Goal: Information Seeking & Learning: Check status

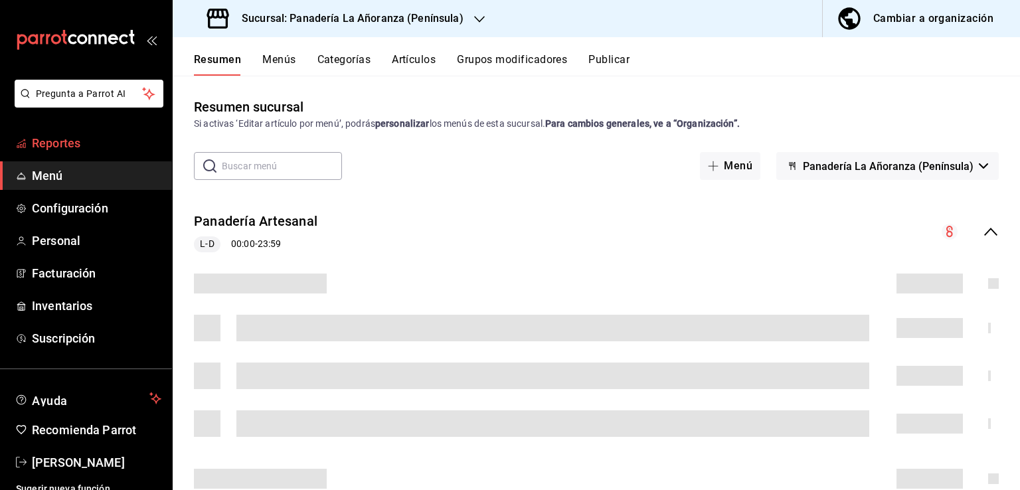
click at [77, 149] on span "Reportes" at bounding box center [96, 143] width 129 height 18
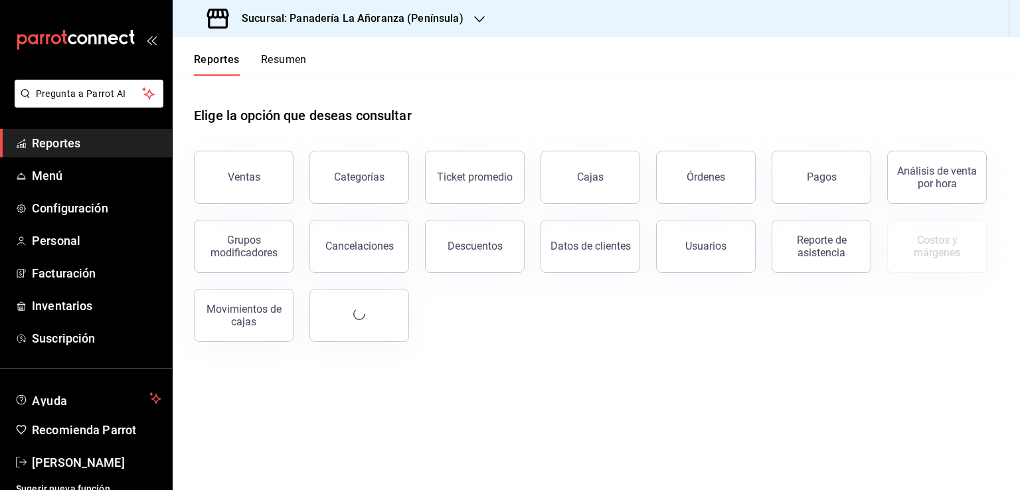
click at [705, 191] on button "Órdenes" at bounding box center [706, 177] width 100 height 53
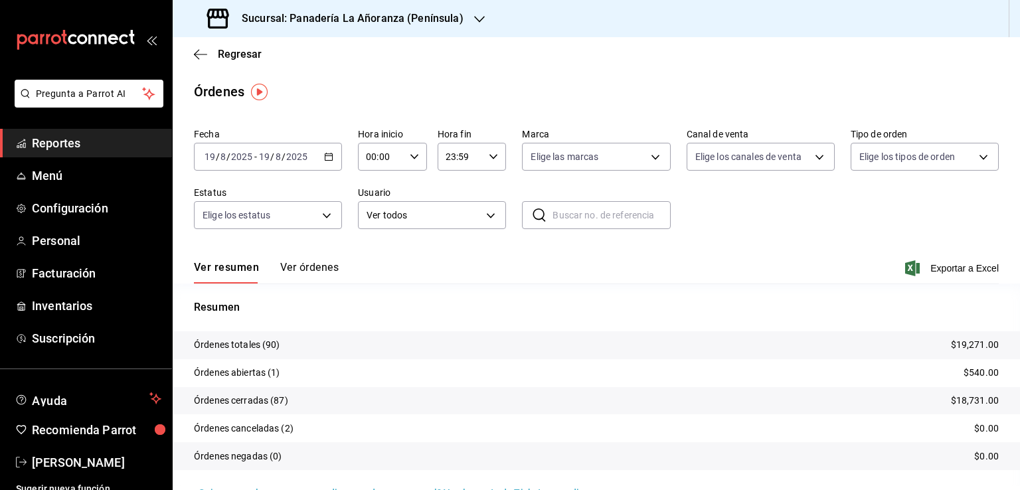
click at [467, 17] on div "Sucursal: Panadería La Añoranza (Península)" at bounding box center [336, 18] width 307 height 37
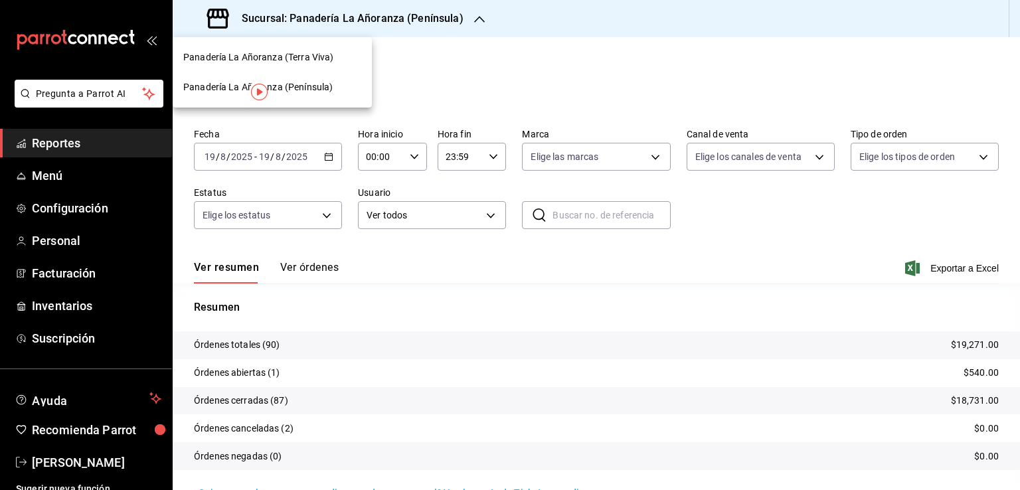
click at [334, 58] on div "Panadería La Añoranza (Terra Viva)" at bounding box center [272, 57] width 178 height 14
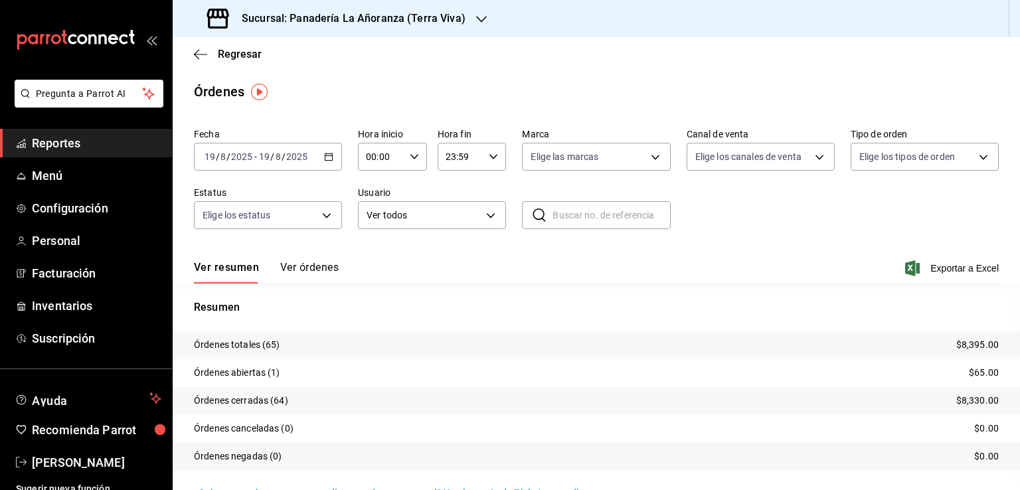
click at [476, 22] on icon "button" at bounding box center [481, 19] width 11 height 11
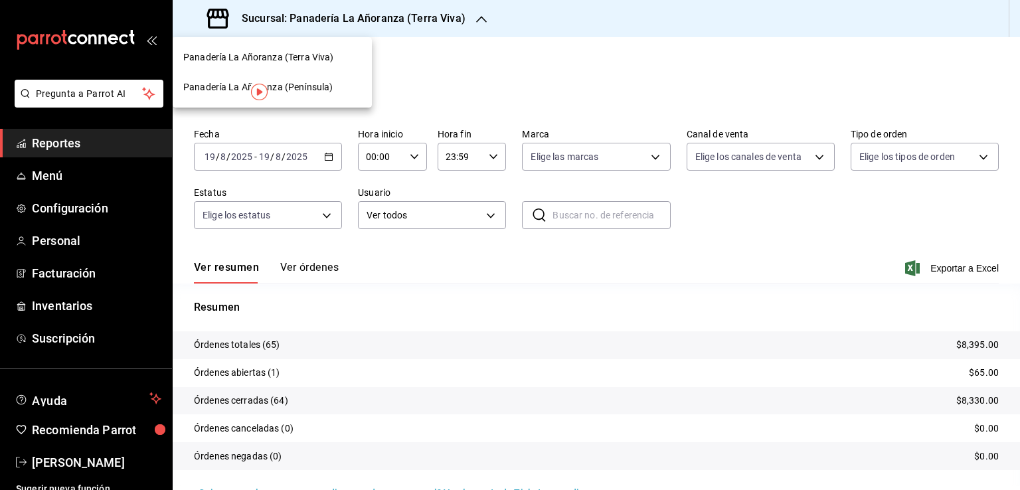
click at [325, 59] on span "Panadería La Añoranza (Terra Viva)" at bounding box center [258, 57] width 150 height 14
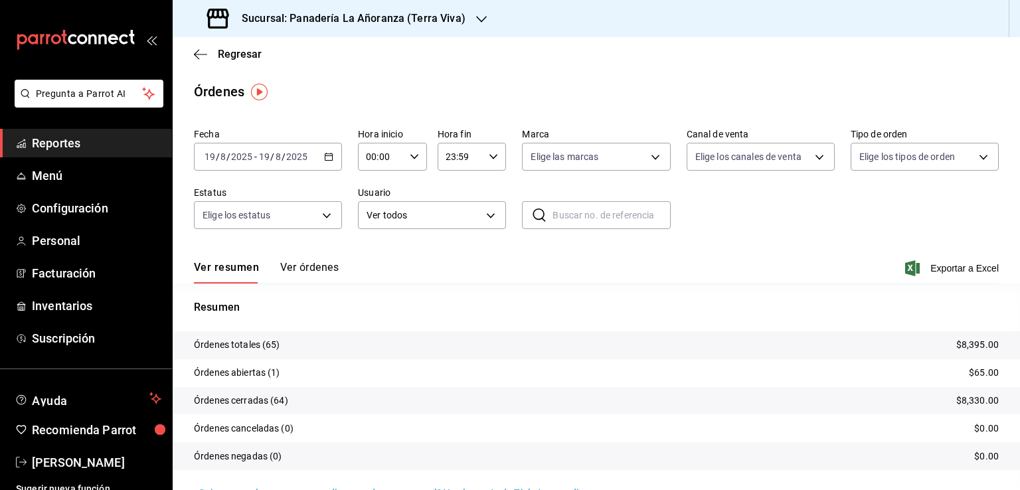
click at [438, 23] on h3 "Sucursal: Panadería La Añoranza (Terra Viva)" at bounding box center [348, 19] width 234 height 16
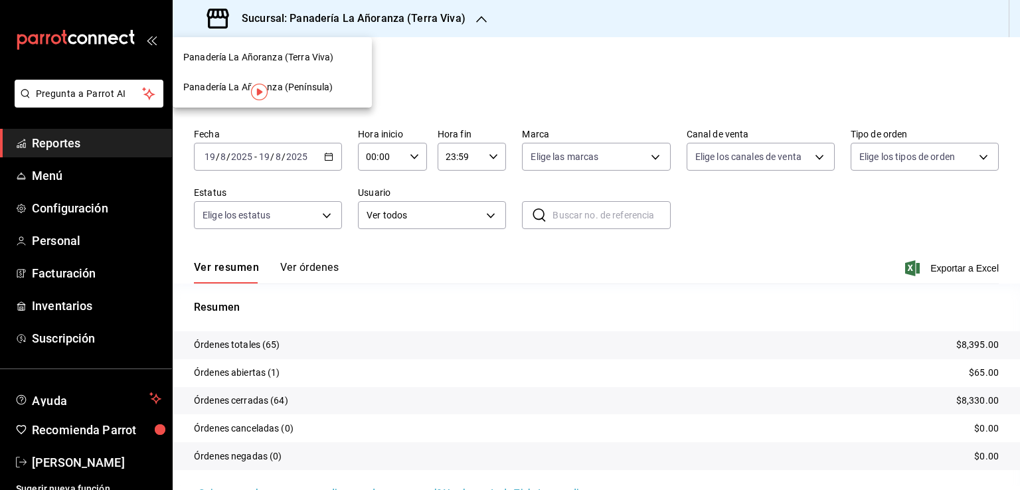
click at [317, 85] on span "Panadería La Añoranza (Península)" at bounding box center [257, 87] width 149 height 14
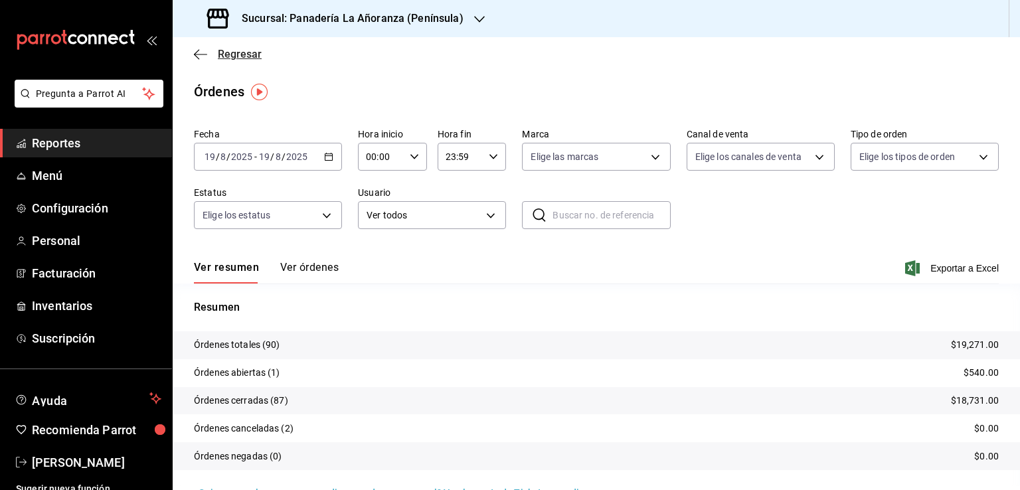
click at [195, 56] on icon "button" at bounding box center [200, 54] width 13 height 12
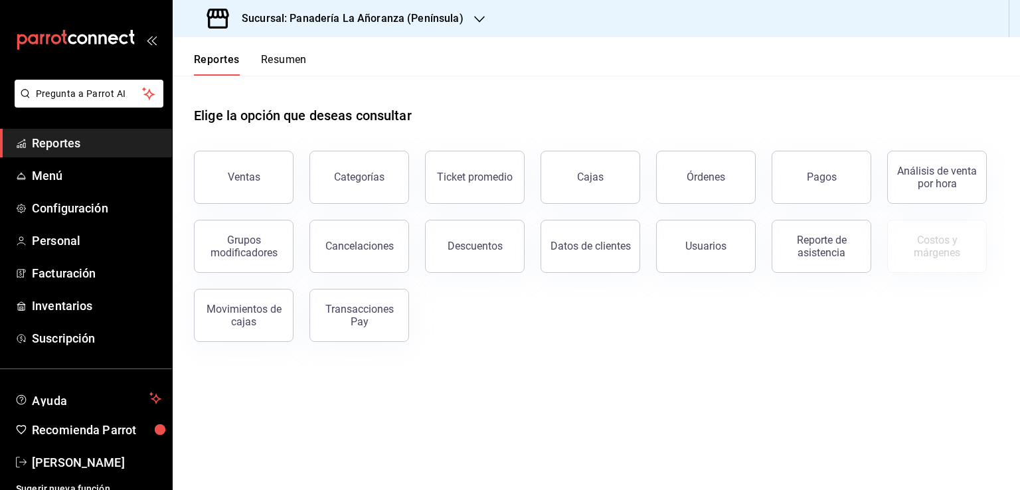
click at [277, 59] on button "Resumen" at bounding box center [284, 64] width 46 height 23
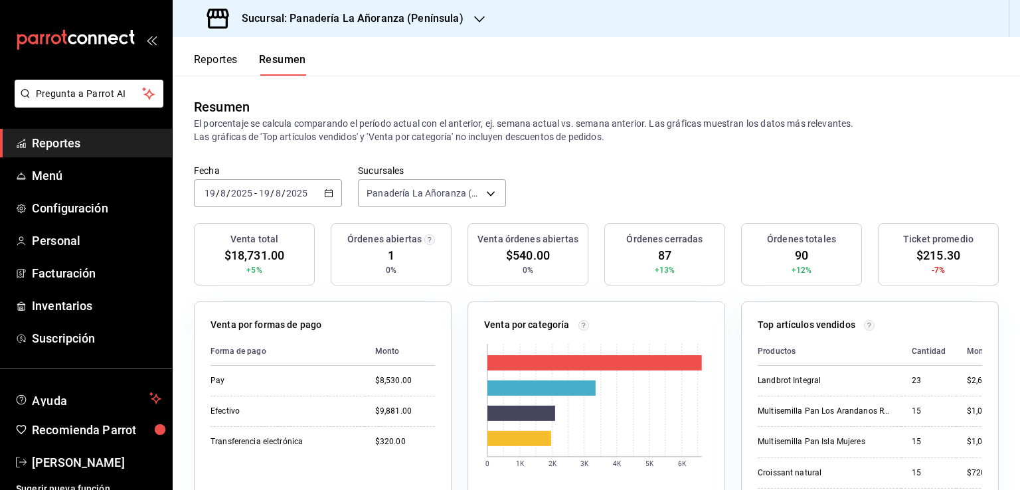
click at [474, 23] on icon "button" at bounding box center [479, 19] width 11 height 11
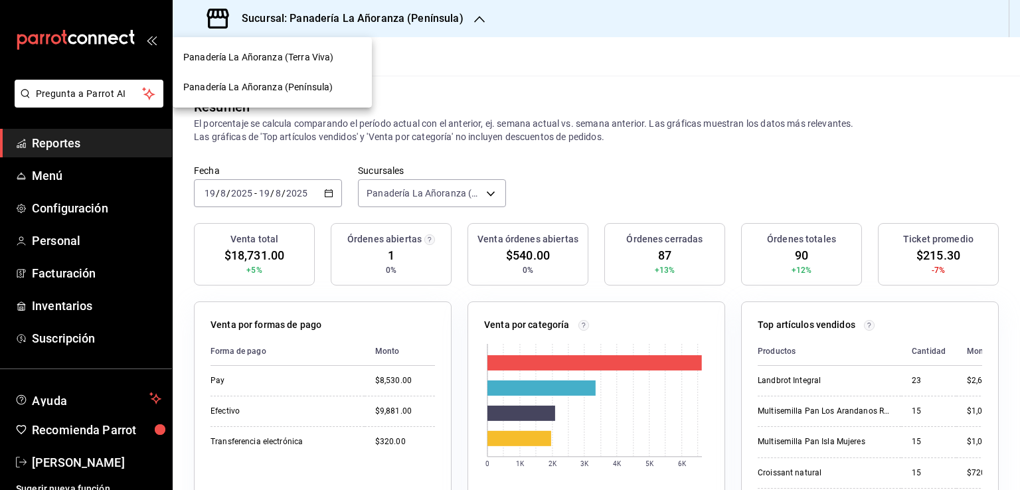
click at [305, 83] on span "Panadería La Añoranza (Península)" at bounding box center [257, 87] width 149 height 14
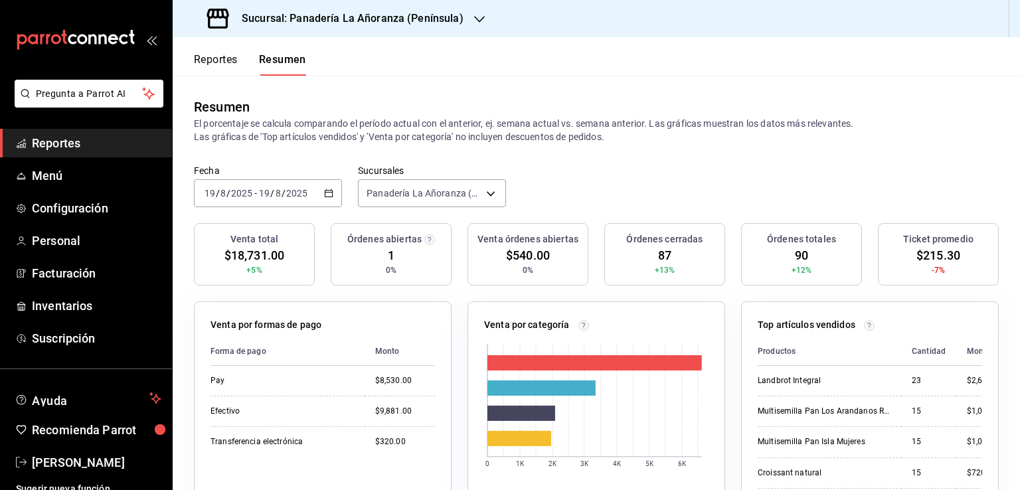
click at [434, 21] on h3 "Sucursal: Panadería La Añoranza (Península)" at bounding box center [347, 19] width 232 height 16
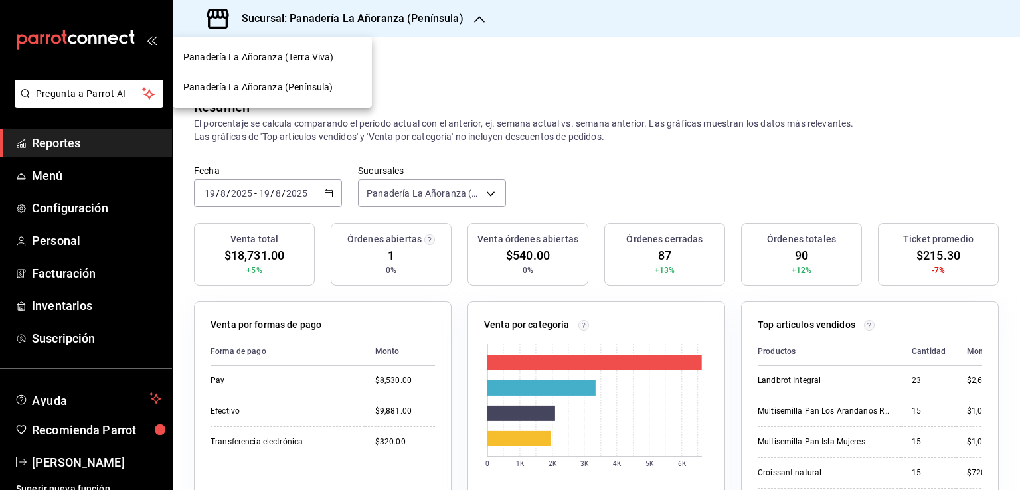
click at [322, 55] on span "Panadería La Añoranza (Terra Viva)" at bounding box center [258, 57] width 150 height 14
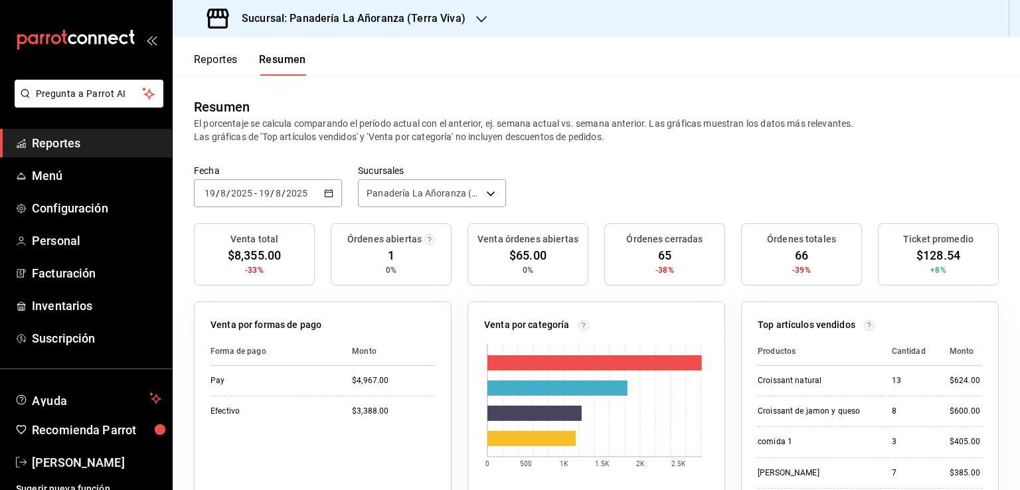
click at [476, 19] on icon "button" at bounding box center [481, 19] width 11 height 11
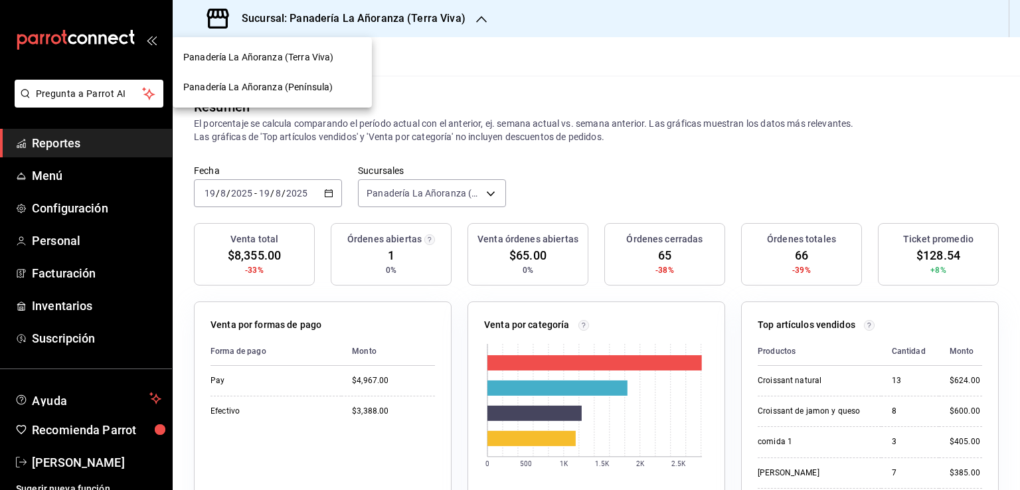
click at [294, 85] on span "Panadería La Añoranza (Península)" at bounding box center [257, 87] width 149 height 14
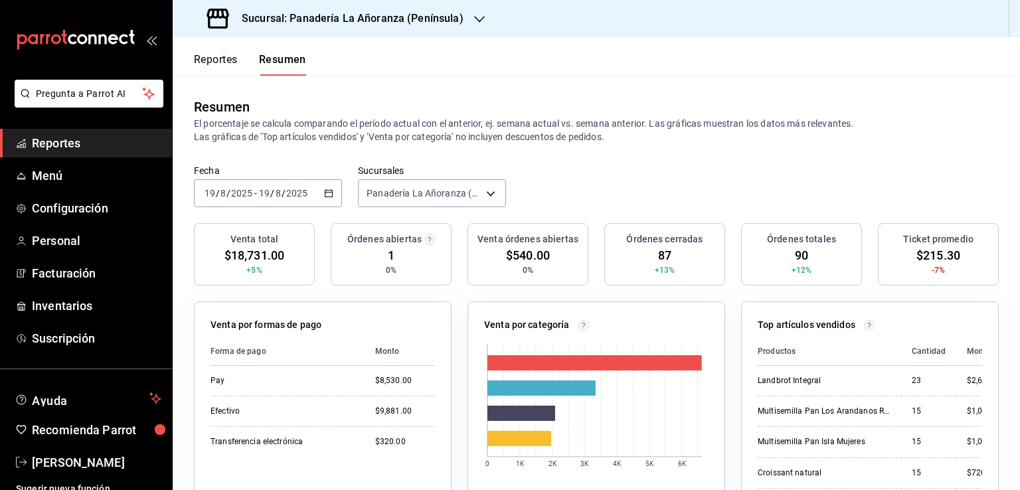
click at [48, 148] on span "Reportes" at bounding box center [96, 143] width 129 height 18
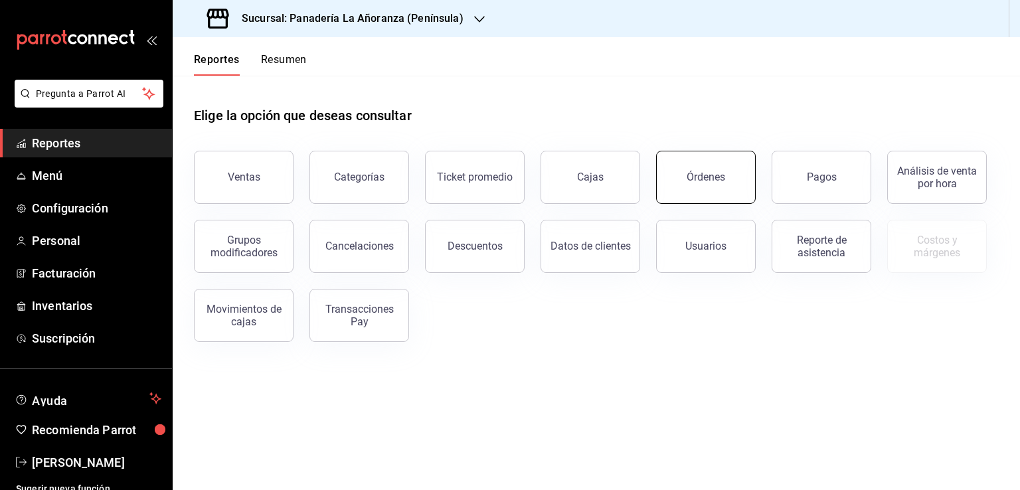
click at [693, 176] on div "Órdenes" at bounding box center [706, 177] width 39 height 13
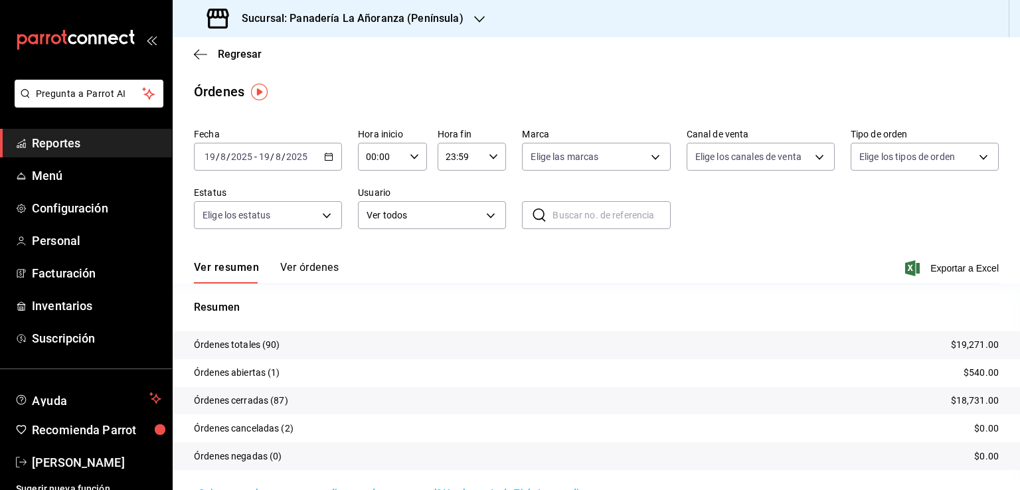
click at [474, 24] on icon "button" at bounding box center [479, 19] width 11 height 11
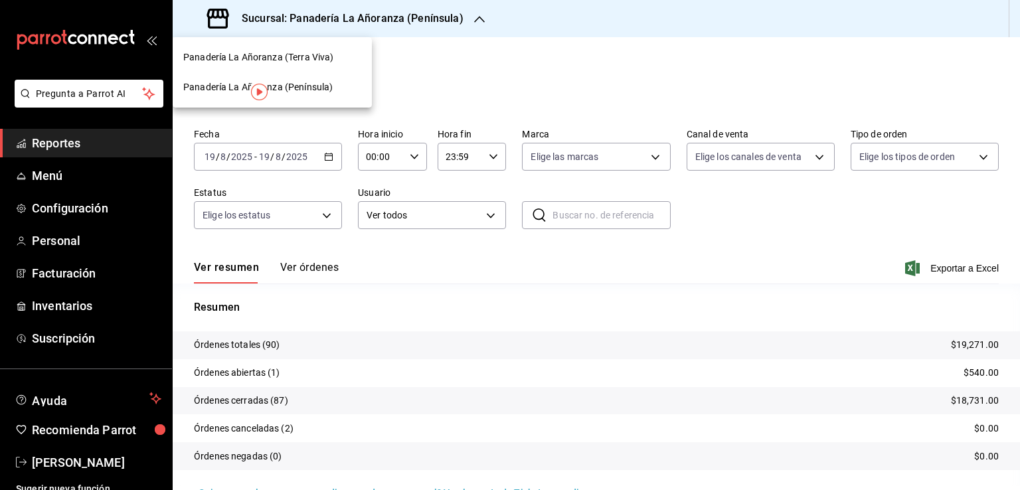
click at [303, 62] on span "Panadería La Añoranza (Terra Viva)" at bounding box center [258, 57] width 150 height 14
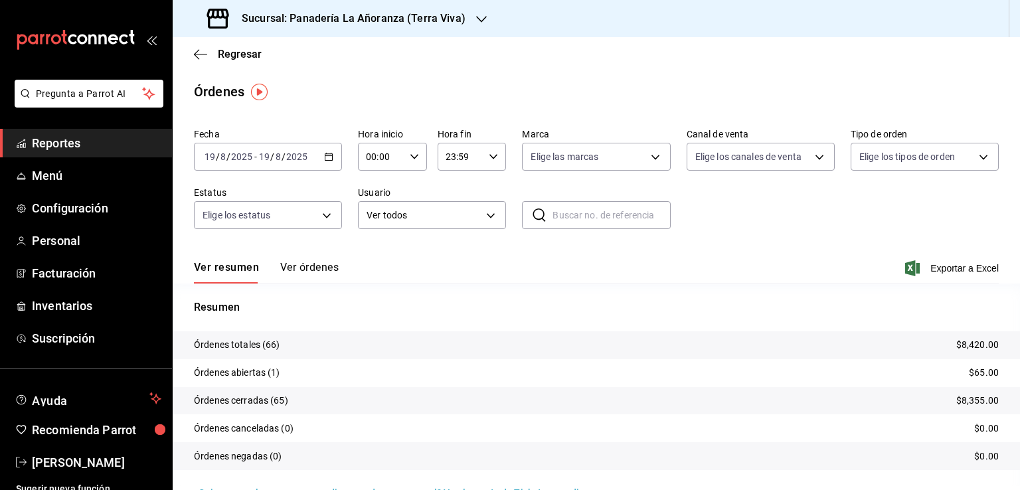
click at [303, 157] on input "2025" at bounding box center [297, 156] width 23 height 11
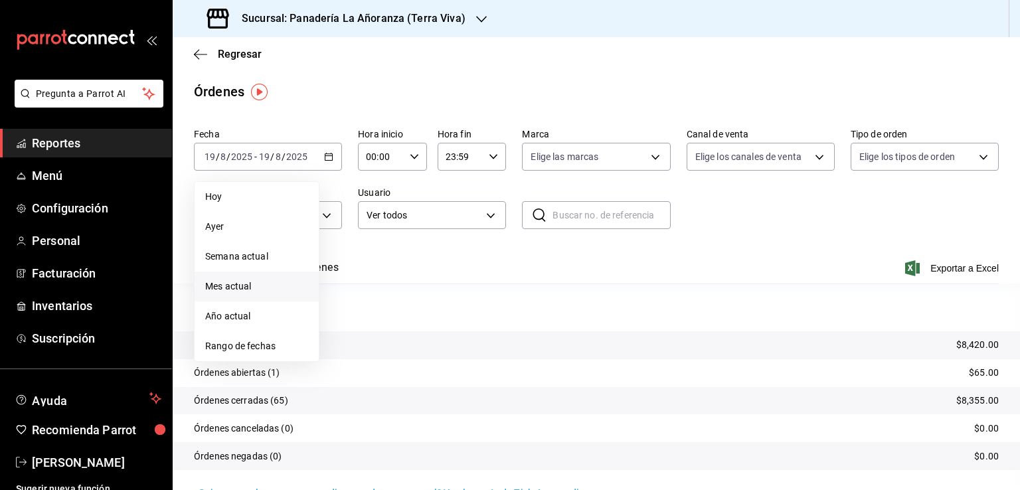
click at [258, 291] on span "Mes actual" at bounding box center [256, 287] width 103 height 14
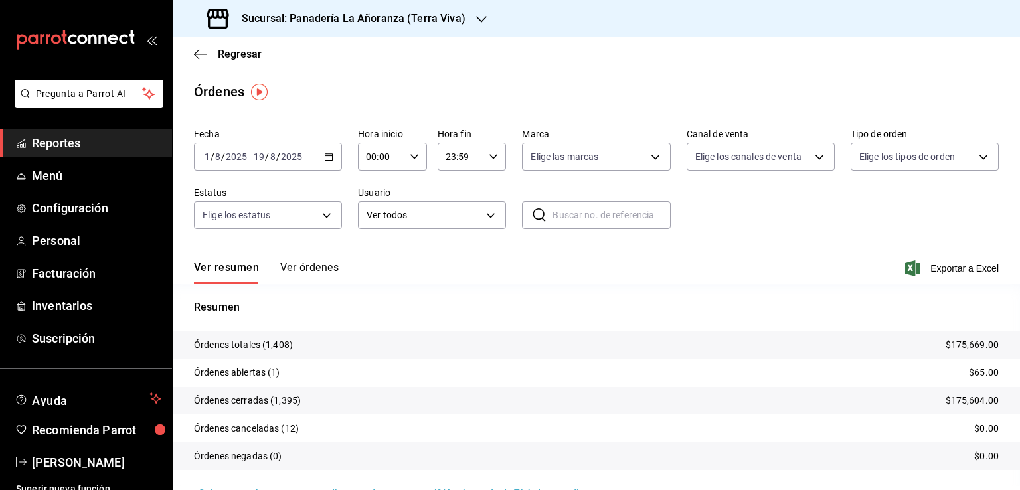
click at [460, 17] on h3 "Sucursal: Panadería La Añoranza (Terra Viva)" at bounding box center [348, 19] width 234 height 16
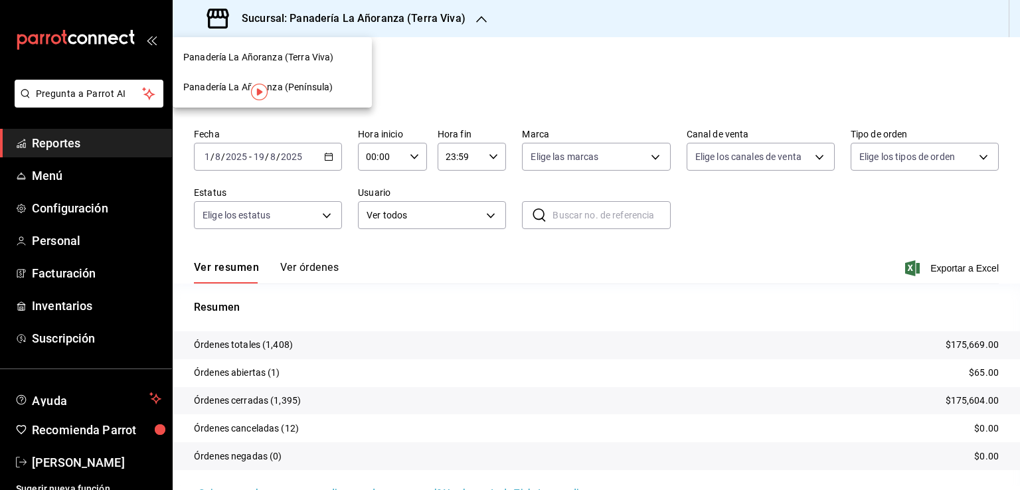
click at [312, 86] on span "Panadería La Añoranza (Península)" at bounding box center [257, 87] width 149 height 14
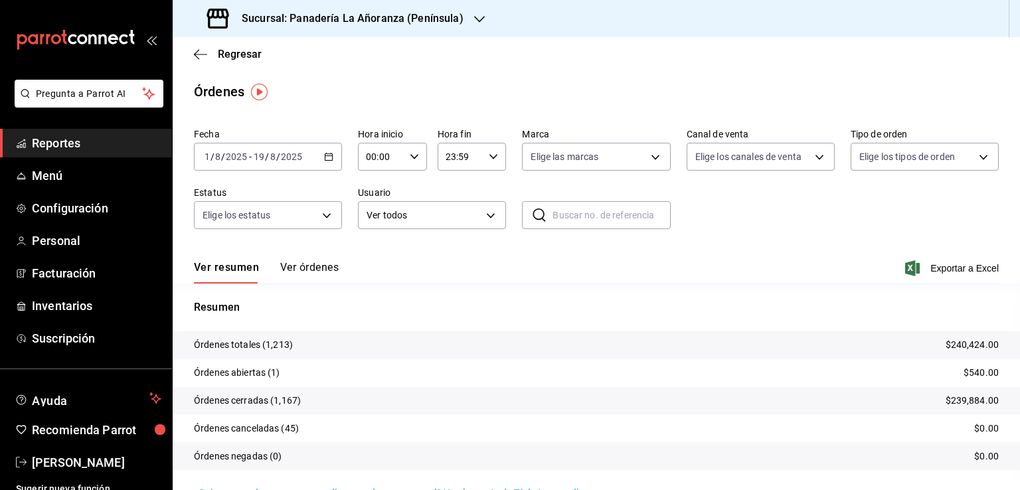
click at [54, 146] on span "Reportes" at bounding box center [96, 143] width 129 height 18
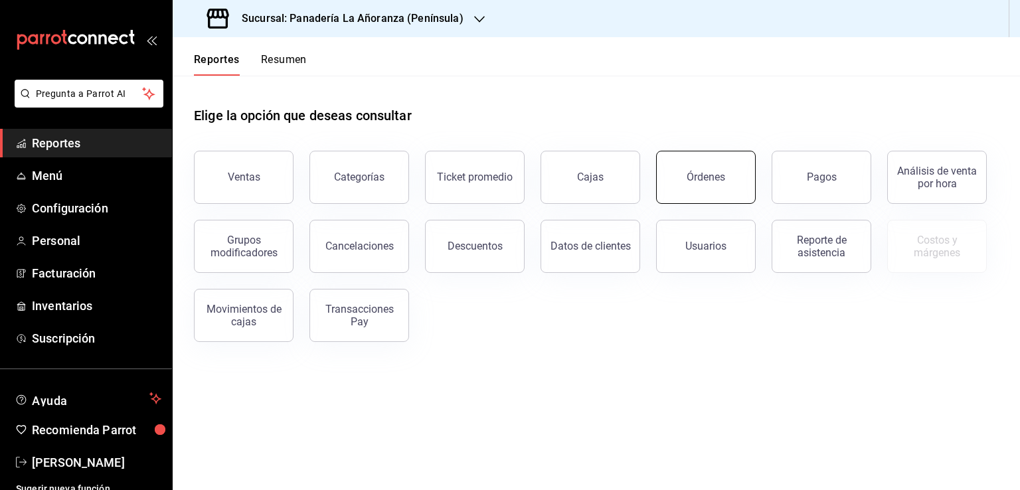
click at [704, 176] on div "Órdenes" at bounding box center [706, 177] width 39 height 13
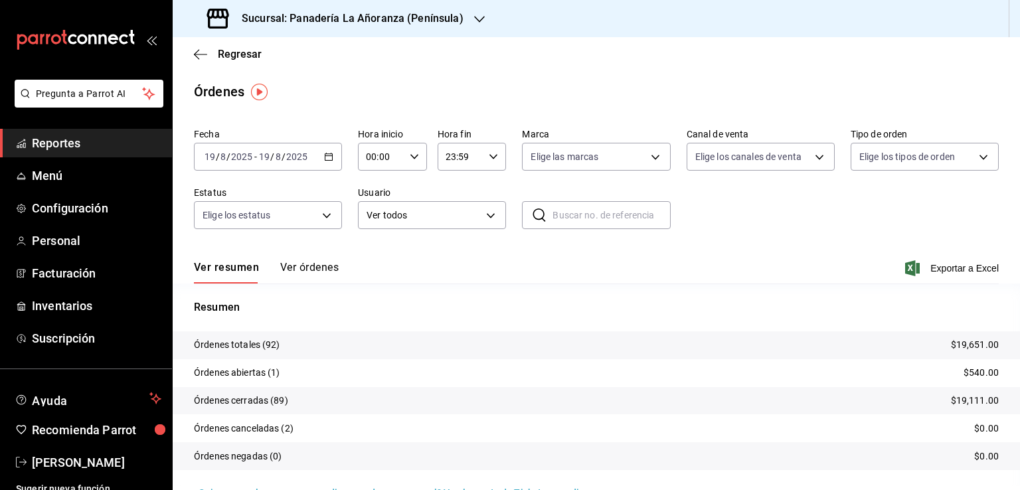
click at [55, 152] on link "Reportes" at bounding box center [86, 143] width 172 height 29
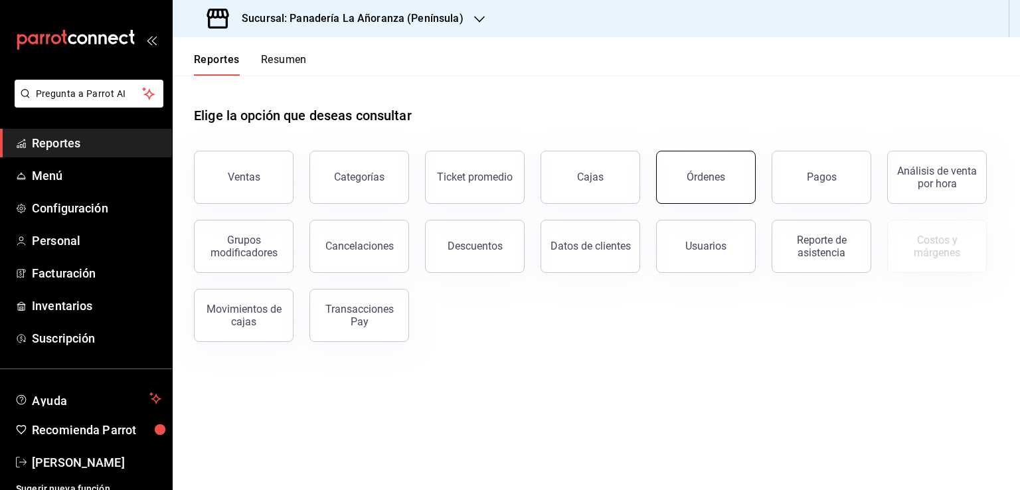
click at [741, 200] on button "Órdenes" at bounding box center [706, 177] width 100 height 53
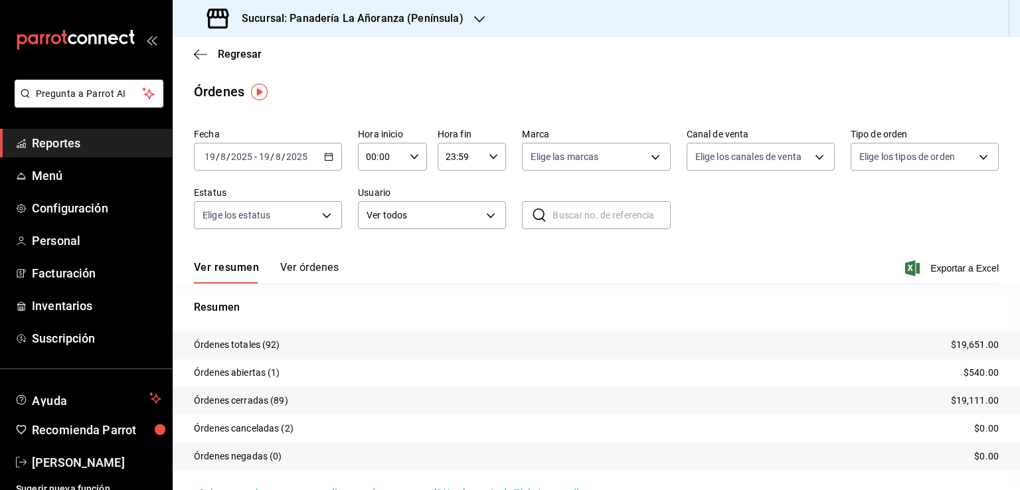
click at [462, 25] on div "Sucursal: Panadería La Añoranza (Península)" at bounding box center [336, 18] width 307 height 37
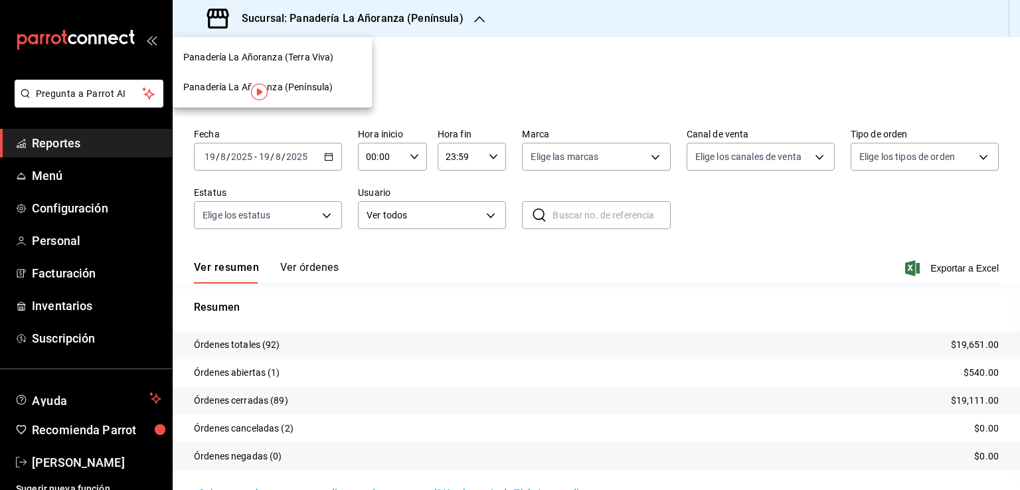
click at [311, 52] on span "Panadería La Añoranza (Terra Viva)" at bounding box center [258, 57] width 150 height 14
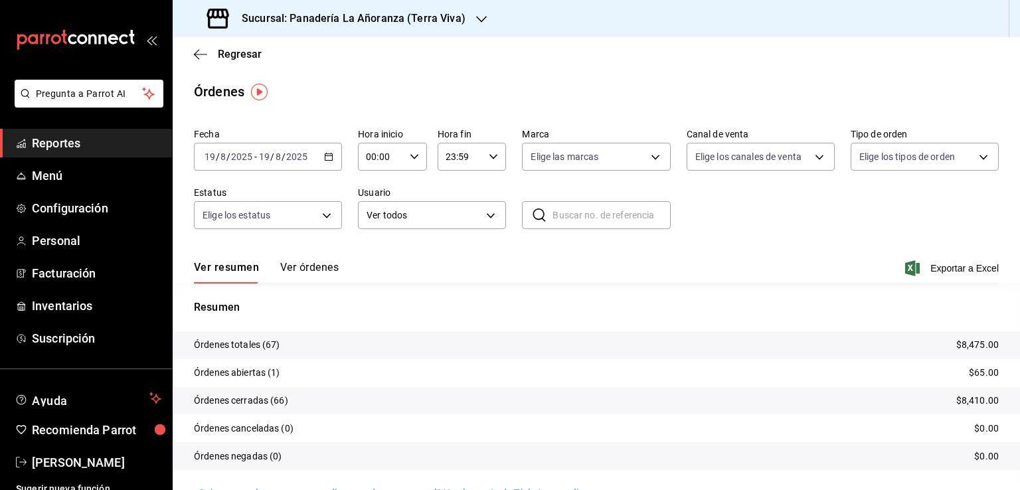
click at [46, 142] on span "Reportes" at bounding box center [96, 143] width 129 height 18
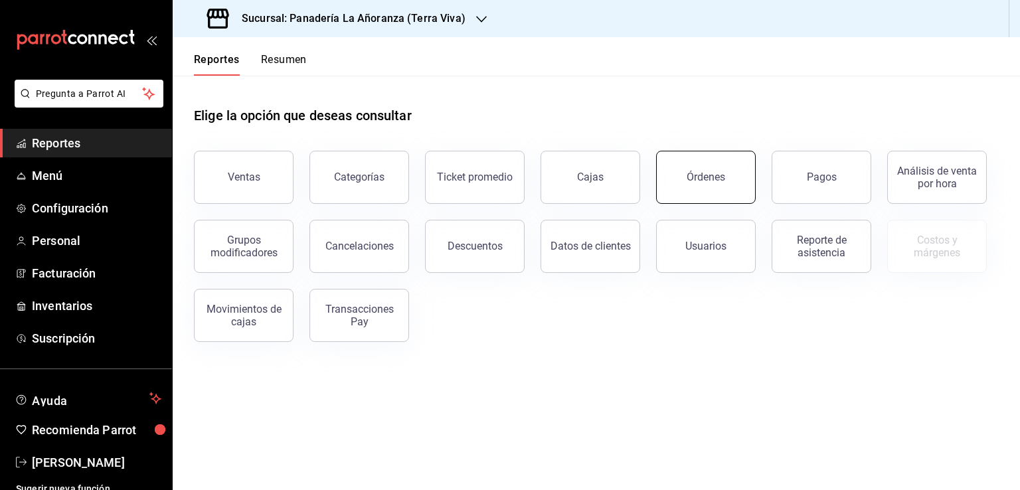
click at [694, 171] on button "Órdenes" at bounding box center [706, 177] width 100 height 53
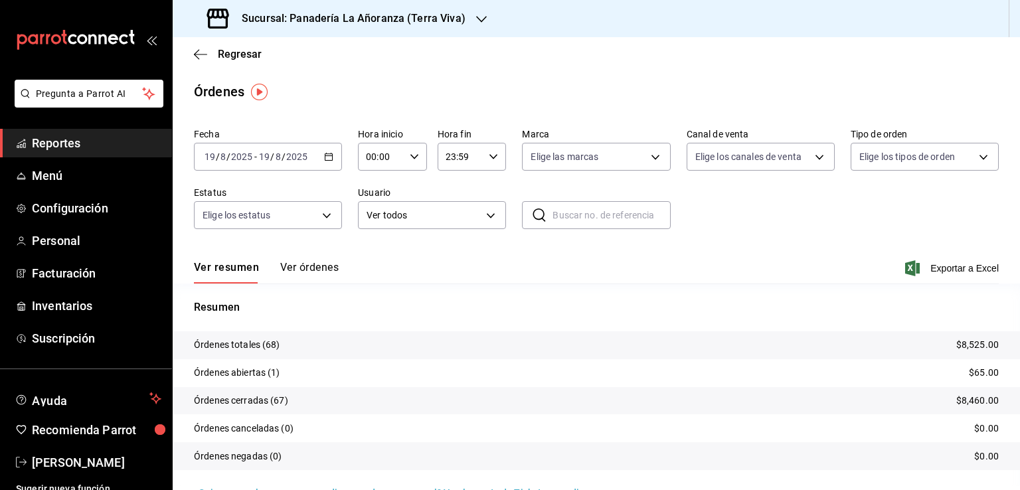
click at [478, 18] on icon "button" at bounding box center [481, 19] width 11 height 11
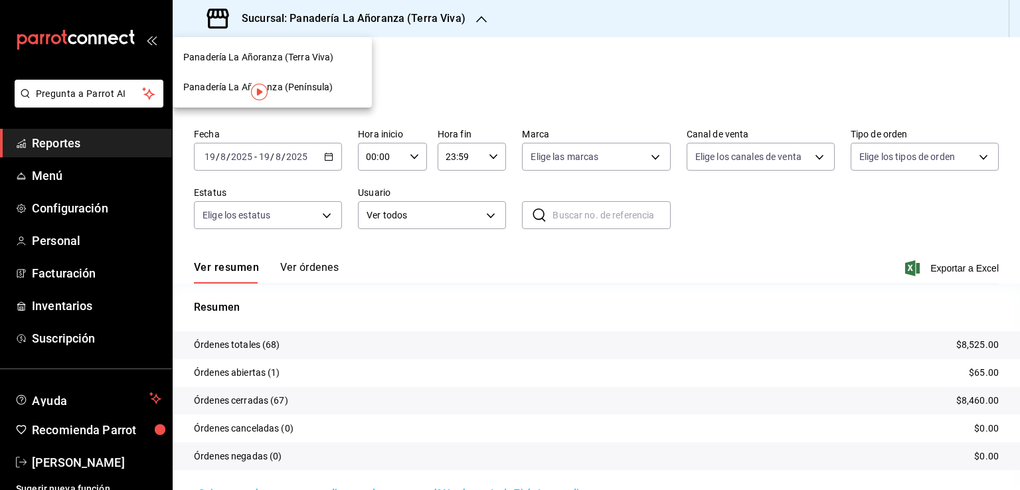
click at [324, 82] on span "Panadería La Añoranza (Península)" at bounding box center [257, 87] width 149 height 14
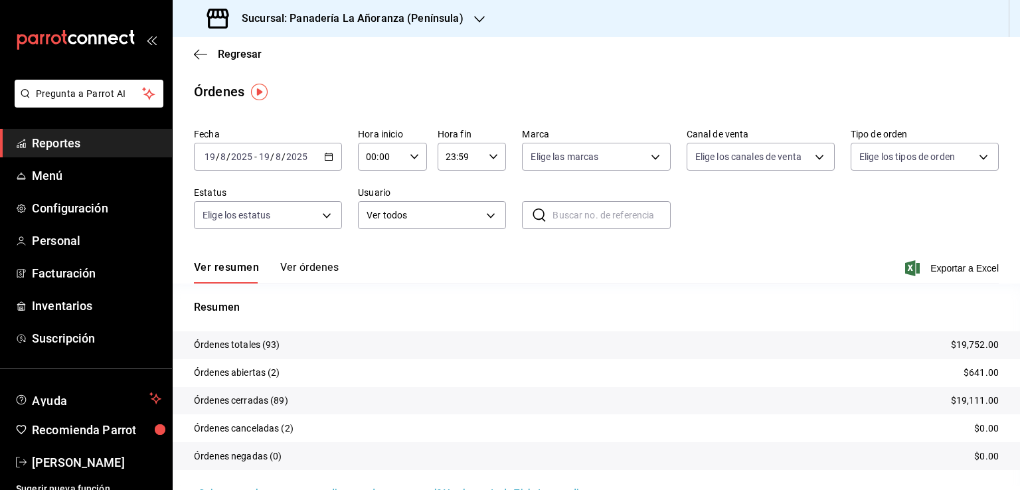
click at [37, 143] on span "Reportes" at bounding box center [96, 143] width 129 height 18
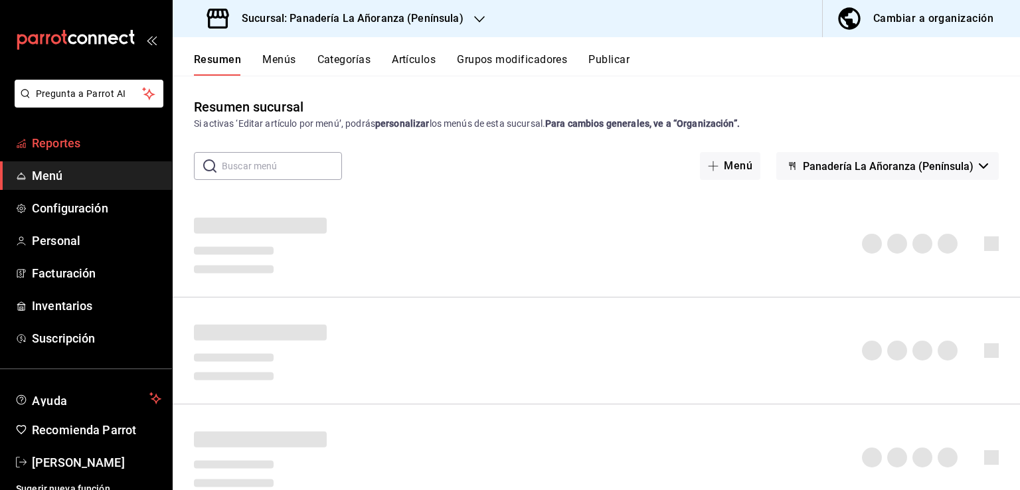
click at [49, 144] on span "Reportes" at bounding box center [96, 143] width 129 height 18
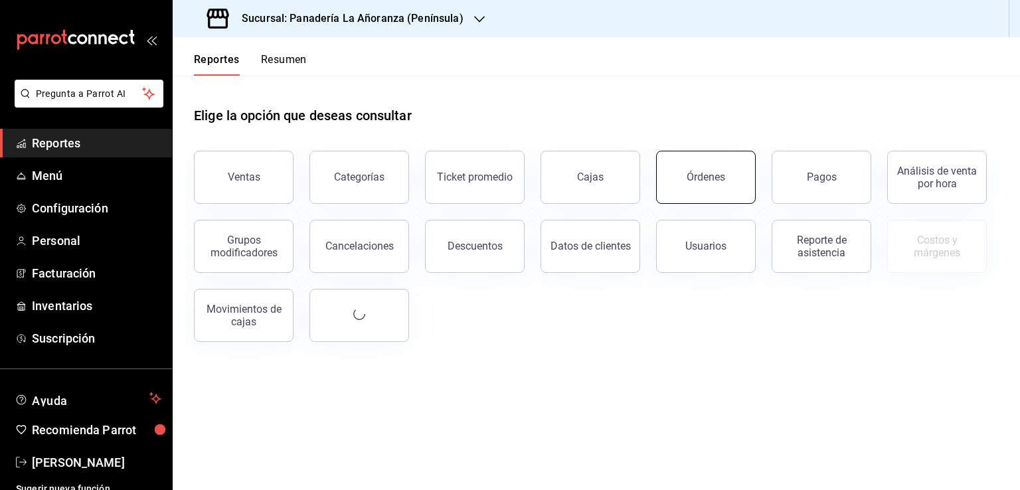
click at [715, 186] on button "Órdenes" at bounding box center [706, 177] width 100 height 53
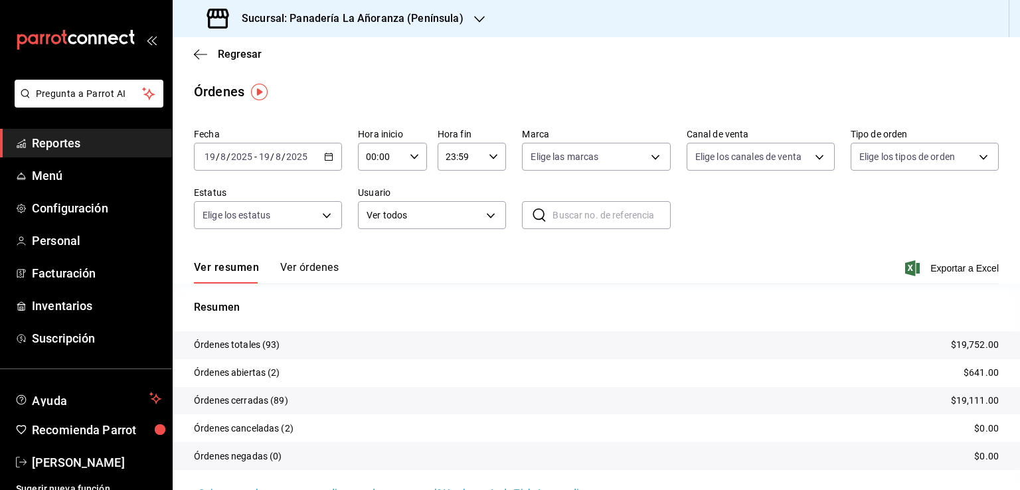
click at [50, 140] on span "Reportes" at bounding box center [96, 143] width 129 height 18
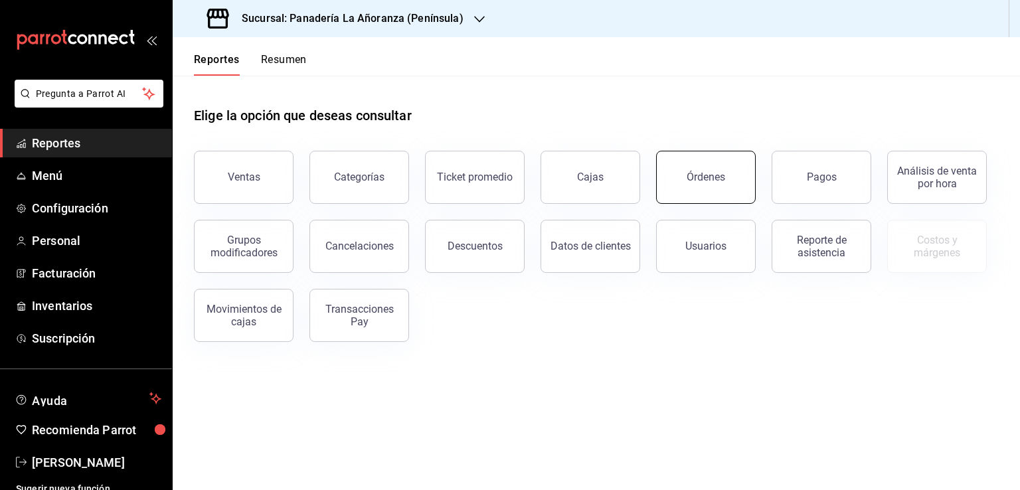
click at [725, 177] on button "Órdenes" at bounding box center [706, 177] width 100 height 53
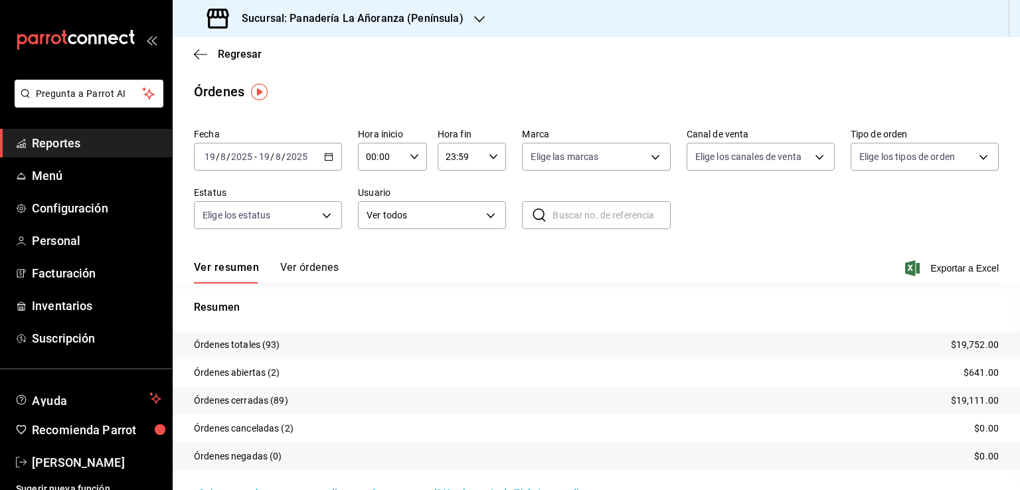
click at [63, 146] on span "Reportes" at bounding box center [96, 143] width 129 height 18
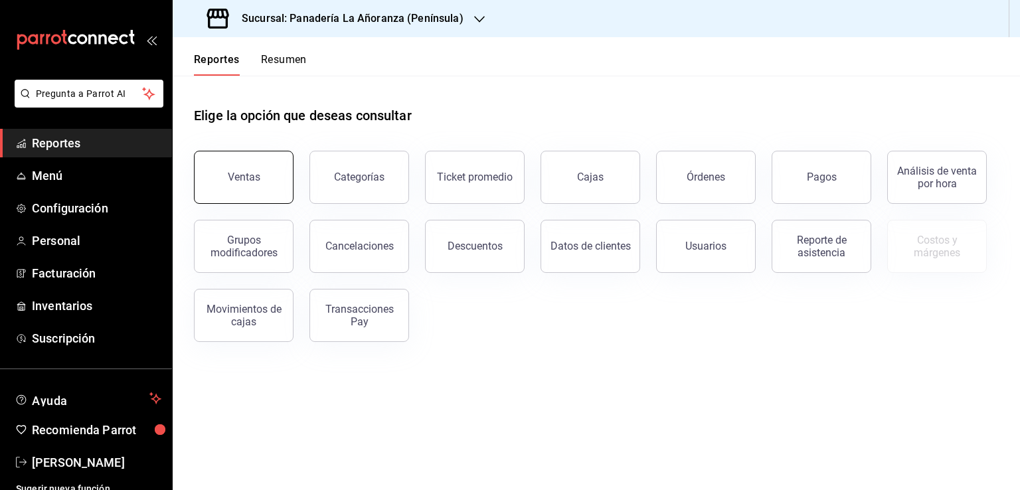
click at [276, 154] on button "Ventas" at bounding box center [244, 177] width 100 height 53
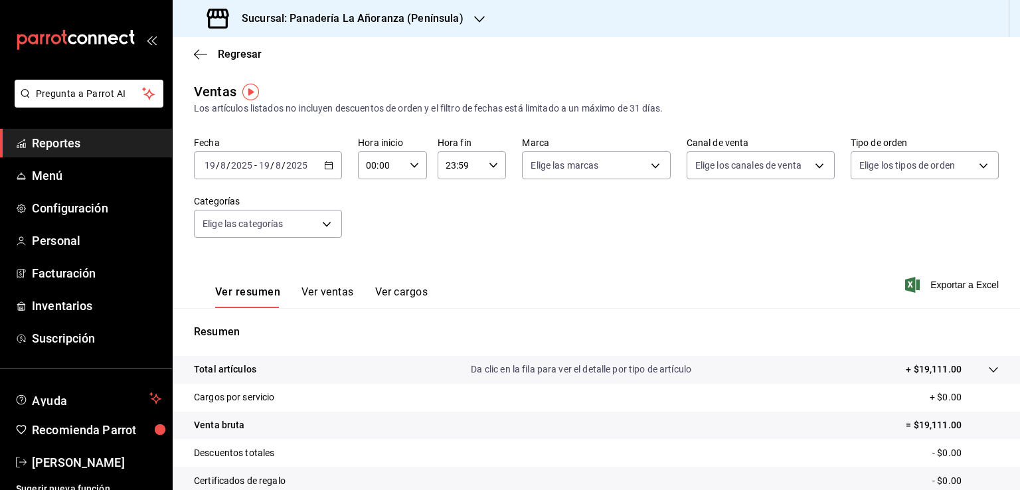
click at [77, 133] on link "Reportes" at bounding box center [86, 143] width 172 height 29
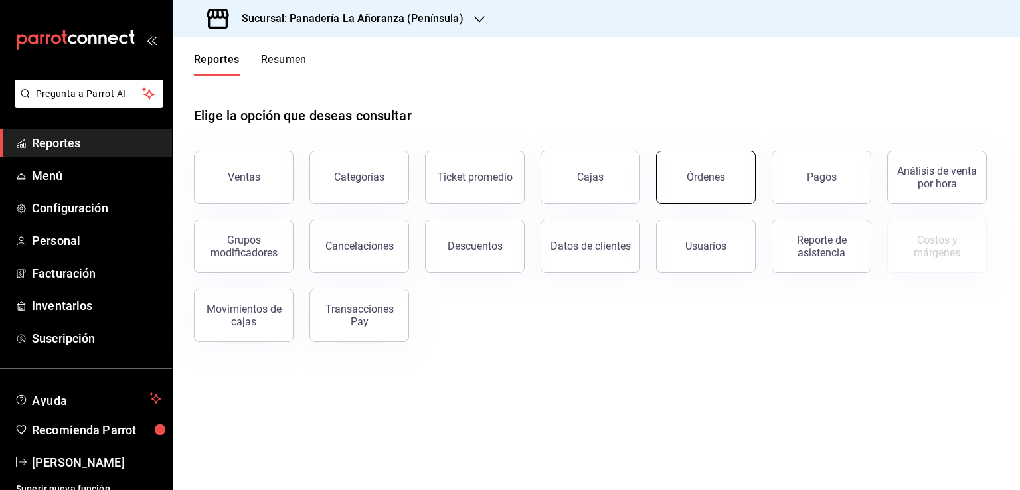
click at [723, 189] on button "Órdenes" at bounding box center [706, 177] width 100 height 53
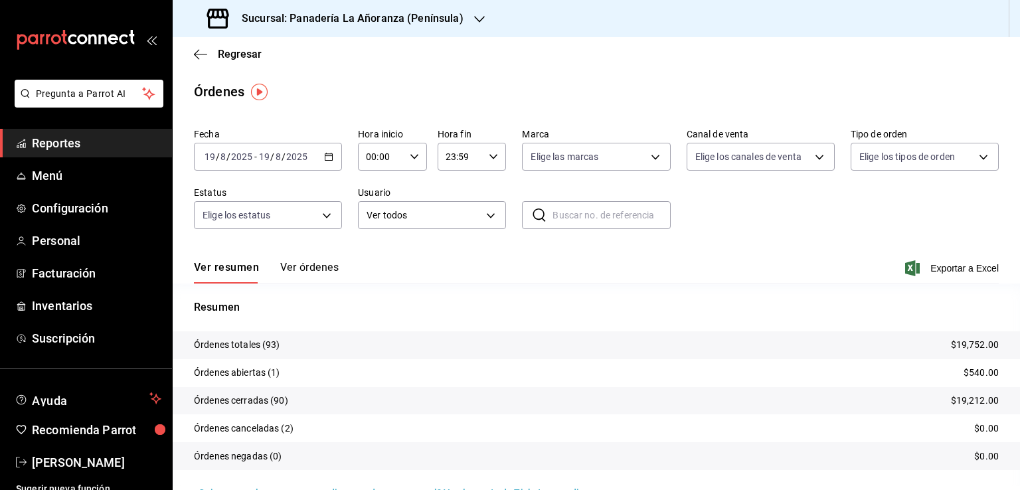
click at [78, 145] on span "Reportes" at bounding box center [96, 143] width 129 height 18
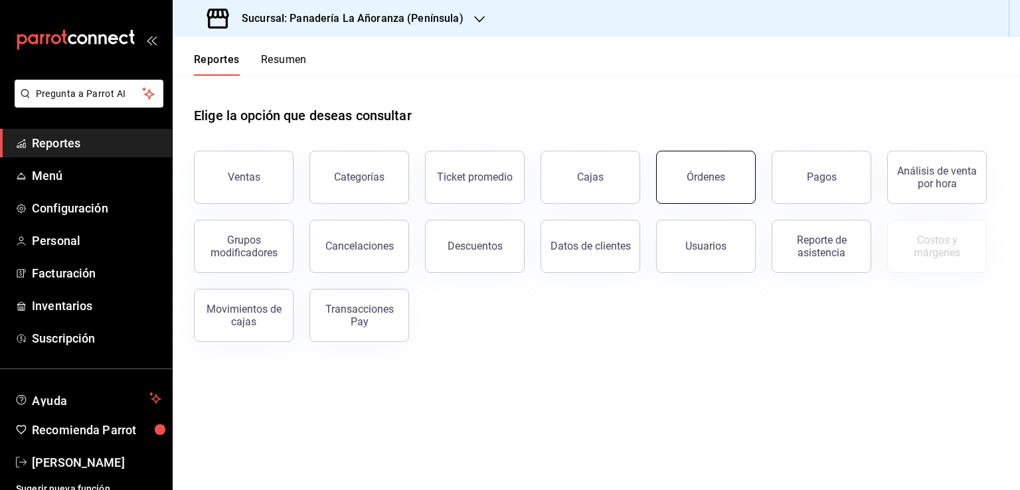
click at [693, 177] on div "Órdenes" at bounding box center [706, 177] width 39 height 13
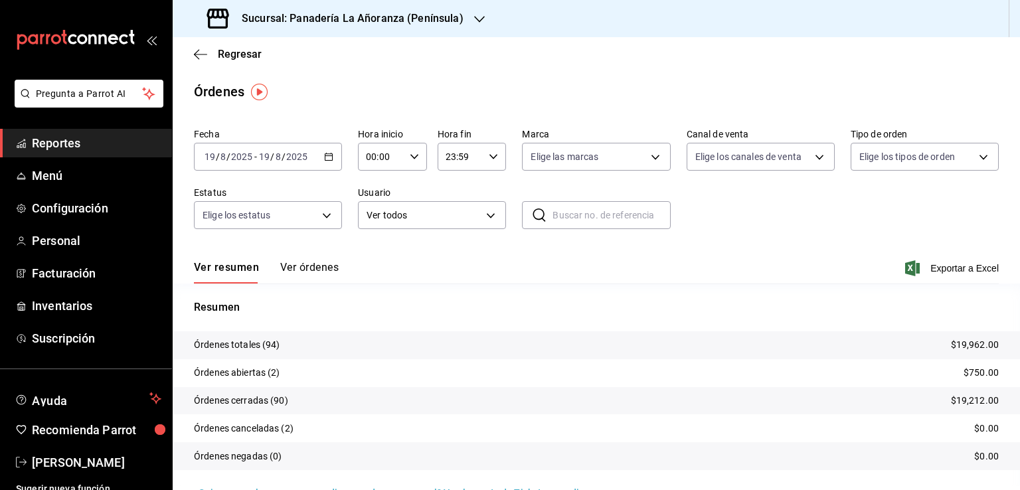
click at [474, 17] on icon "button" at bounding box center [479, 19] width 11 height 11
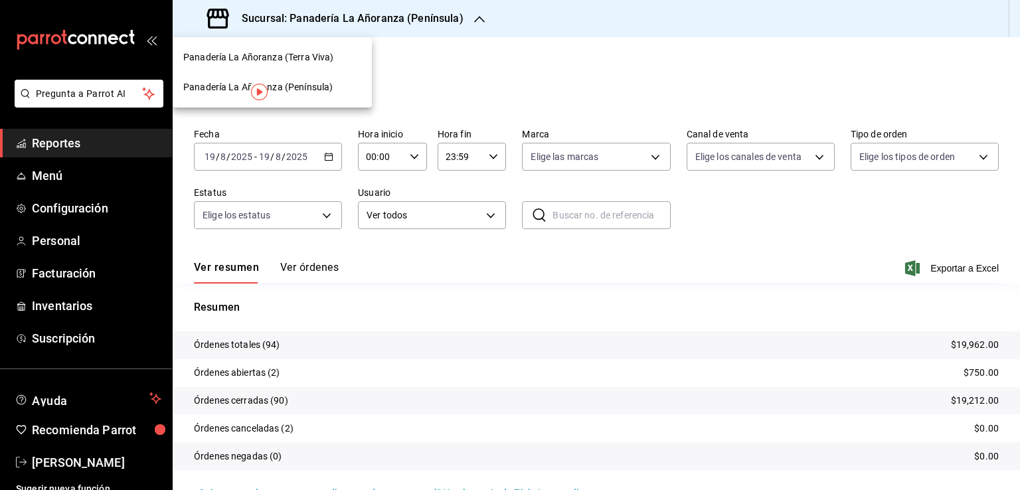
click at [279, 55] on span "Panadería La Añoranza (Terra Viva)" at bounding box center [258, 57] width 150 height 14
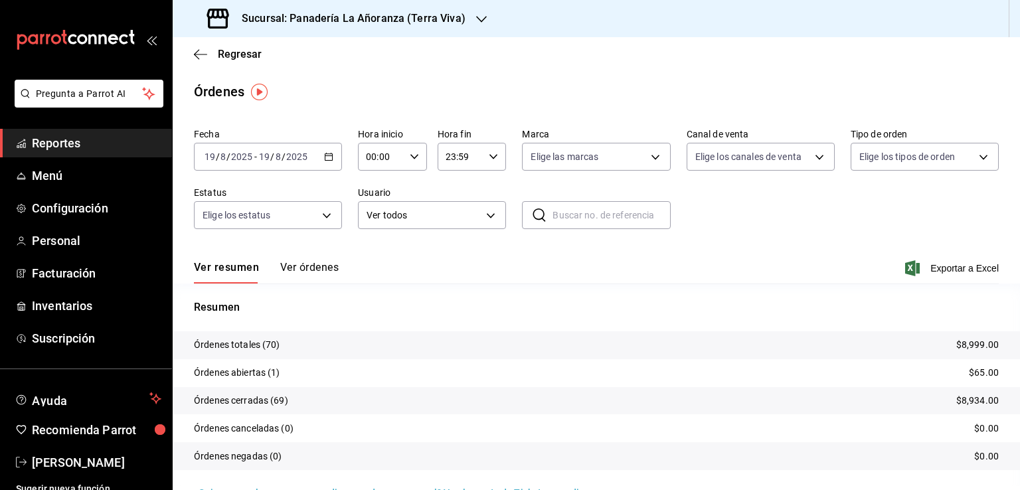
click at [425, 17] on h3 "Sucursal: Panadería La Añoranza (Terra Viva)" at bounding box center [348, 19] width 234 height 16
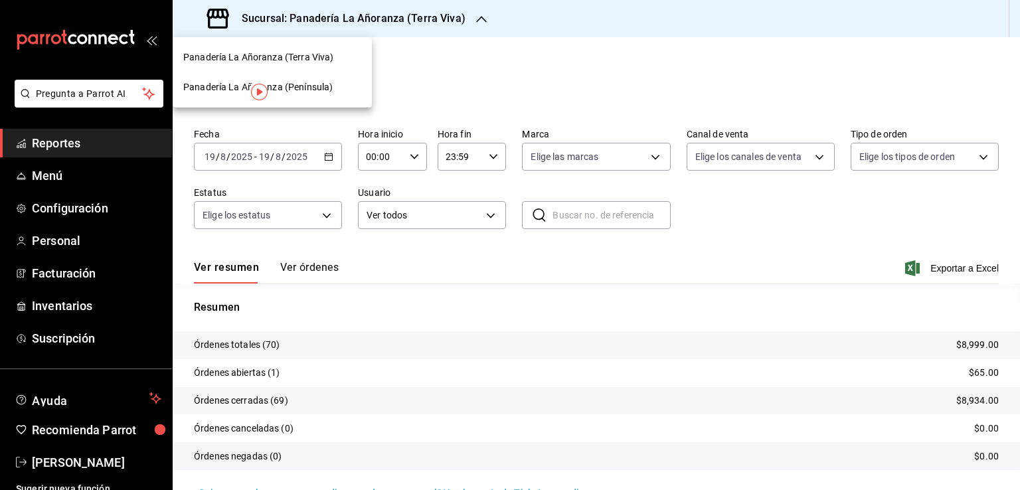
click at [313, 86] on span "Panadería La Añoranza (Península)" at bounding box center [257, 87] width 149 height 14
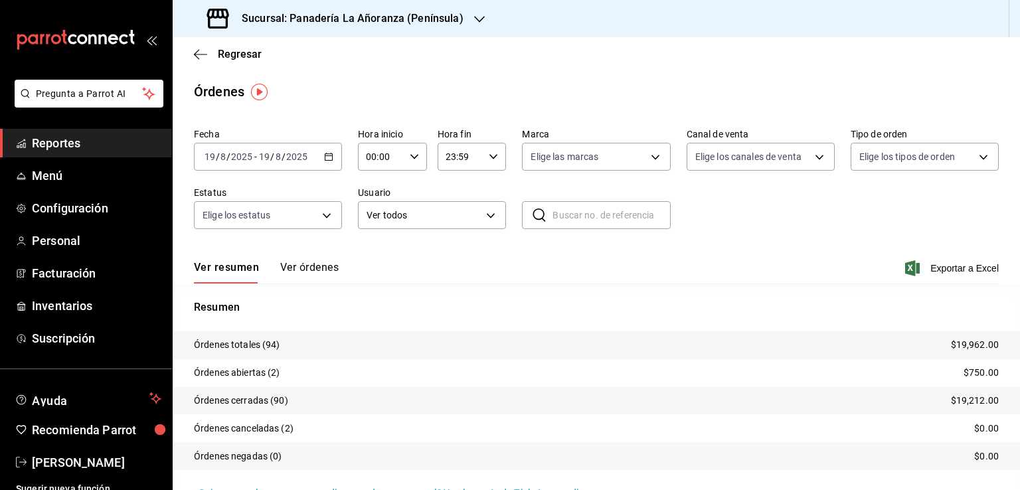
click at [37, 149] on span "Reportes" at bounding box center [96, 143] width 129 height 18
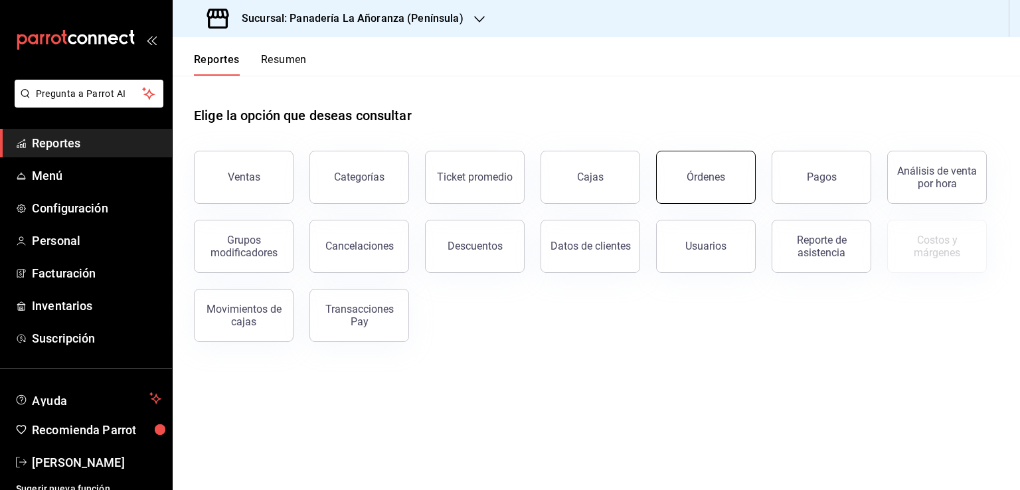
click at [707, 188] on button "Órdenes" at bounding box center [706, 177] width 100 height 53
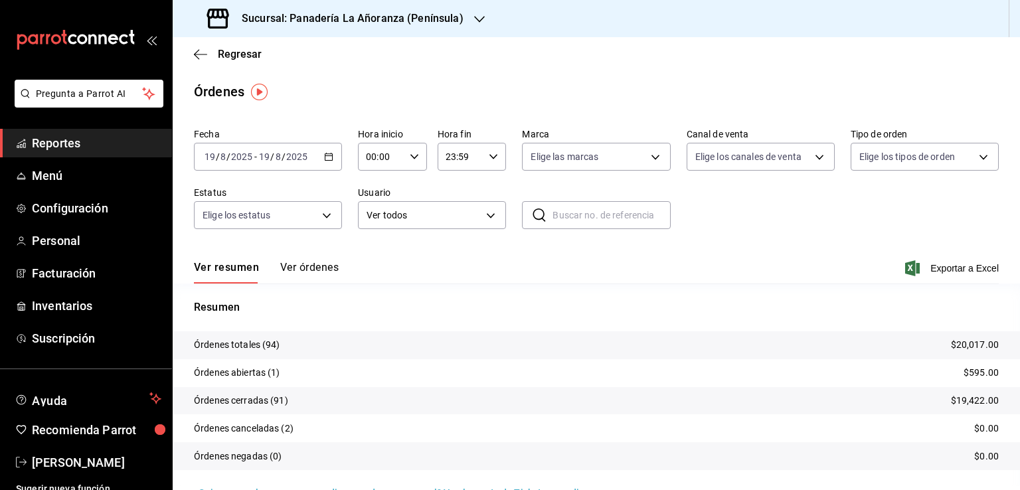
click at [45, 138] on span "Reportes" at bounding box center [96, 143] width 129 height 18
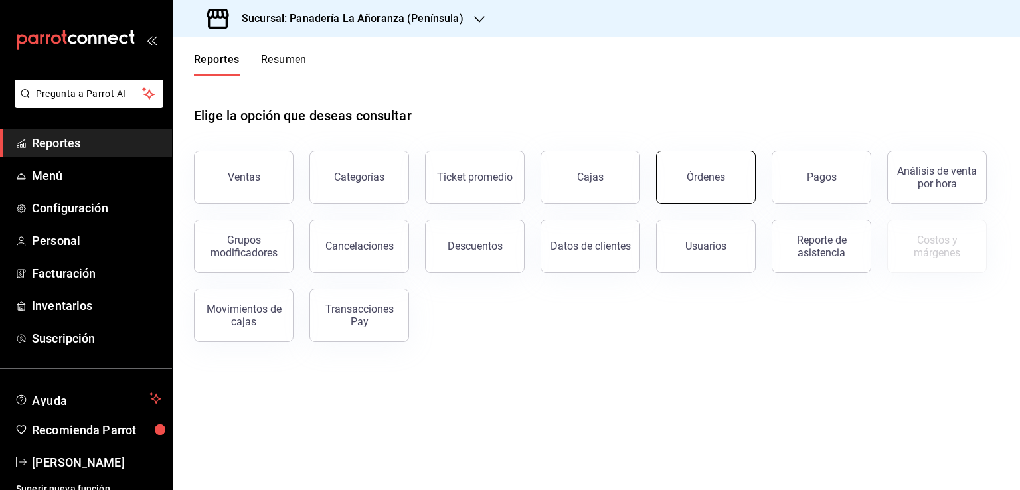
click at [725, 183] on button "Órdenes" at bounding box center [706, 177] width 100 height 53
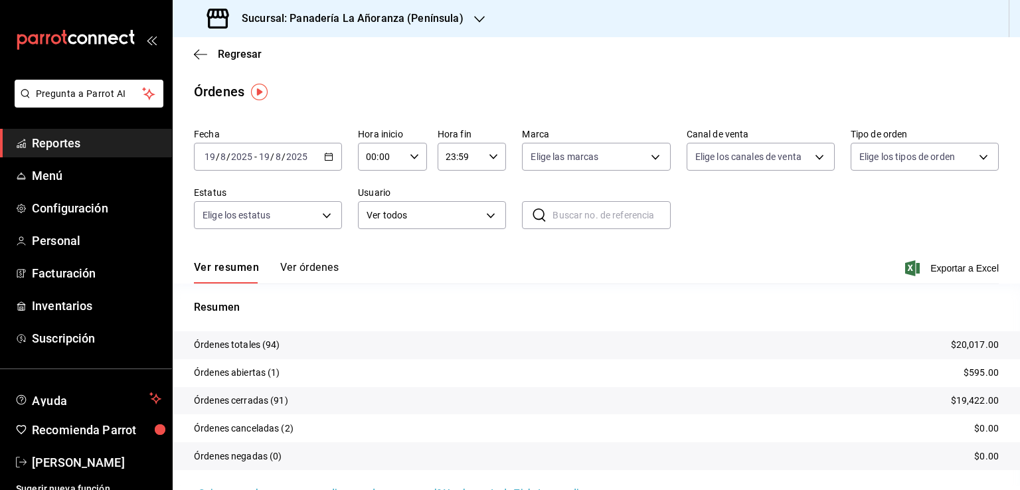
click at [462, 18] on div "Sucursal: Panadería La Añoranza (Península)" at bounding box center [336, 18] width 307 height 37
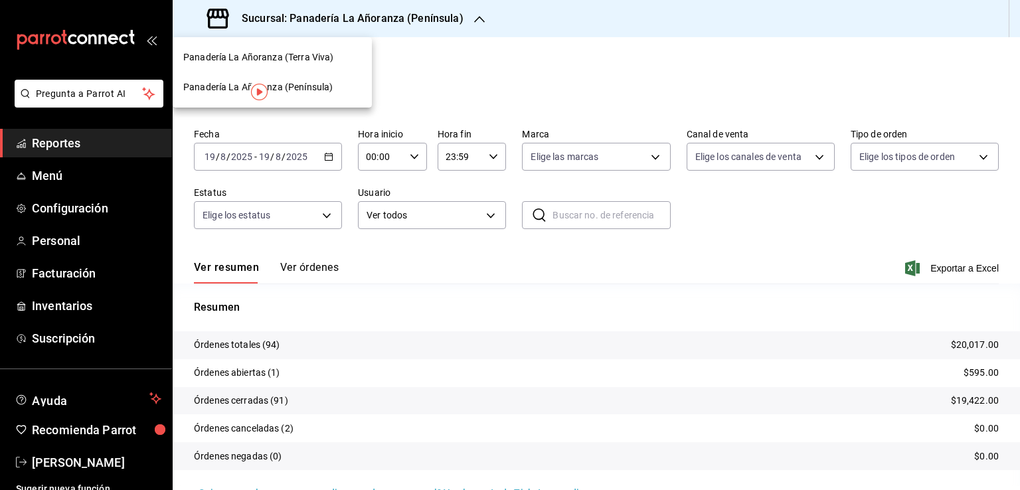
click at [313, 60] on span "Panadería La Añoranza (Terra Viva)" at bounding box center [258, 57] width 150 height 14
